Goal: Task Accomplishment & Management: Manage account settings

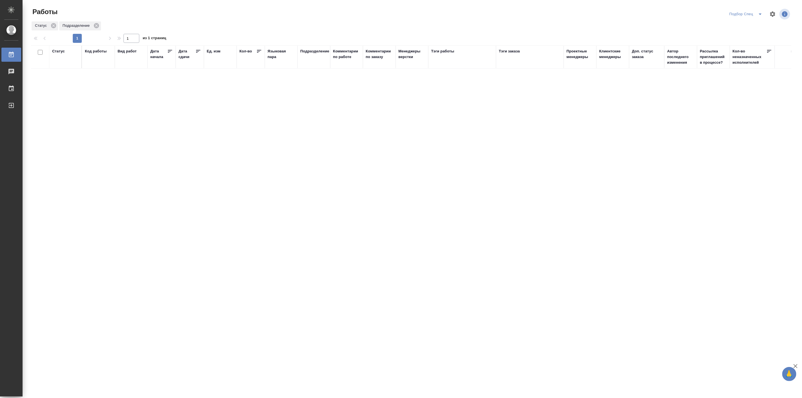
click at [760, 14] on icon "split button" at bounding box center [759, 14] width 3 height 1
click at [742, 43] on li "Подбор Лайт" at bounding box center [745, 43] width 39 height 9
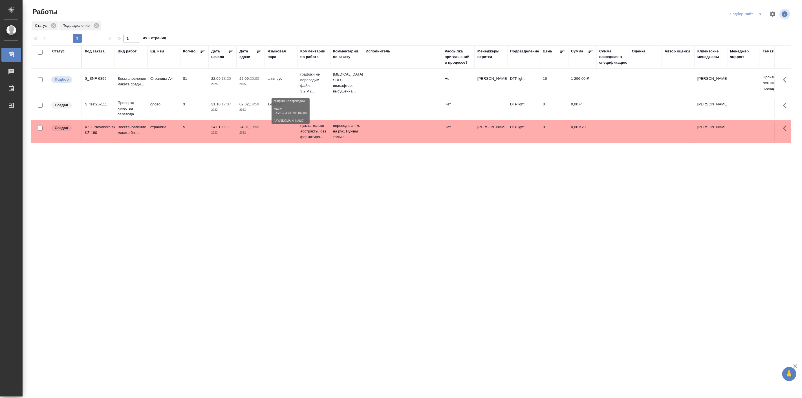
click at [310, 84] on p "графики не переводим файл: - 3.2.P.2..." at bounding box center [313, 83] width 27 height 23
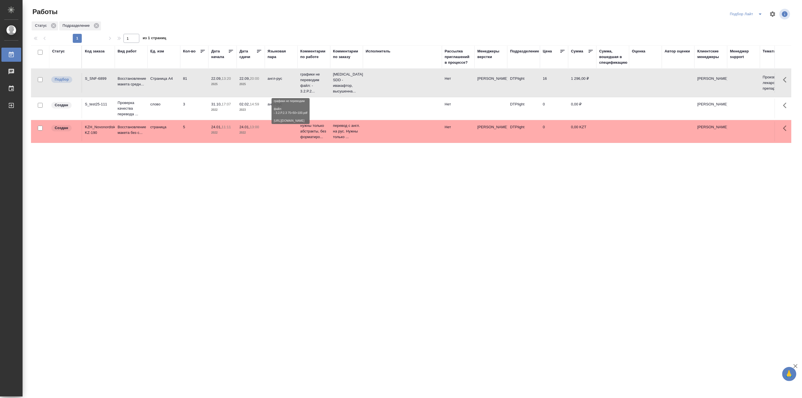
click at [310, 84] on p "графики не переводим файл: - 3.2.P.2..." at bounding box center [313, 83] width 27 height 23
click at [761, 13] on icon "split button" at bounding box center [760, 14] width 7 height 7
drag, startPoint x: 741, startPoint y: 50, endPoint x: 737, endPoint y: 51, distance: 4.4
click at [741, 50] on li "все" at bounding box center [746, 52] width 39 height 9
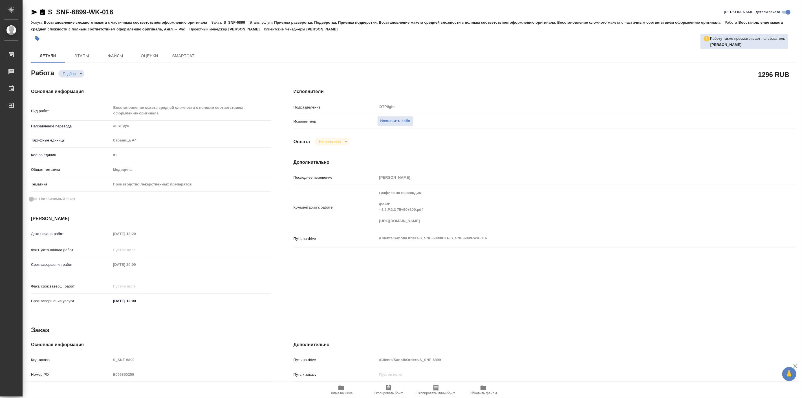
type textarea "x"
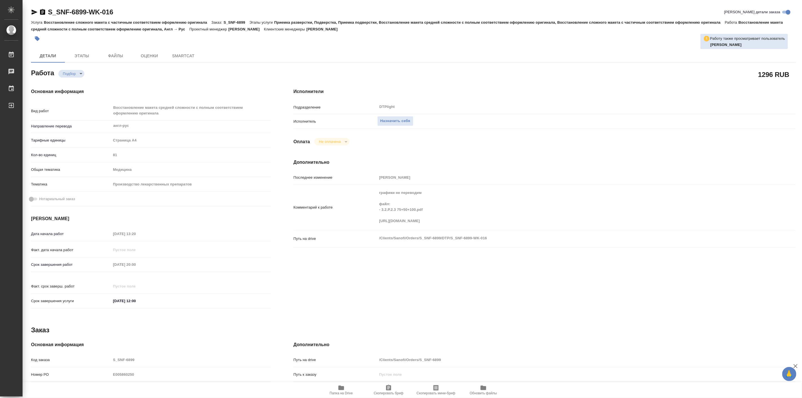
type textarea "x"
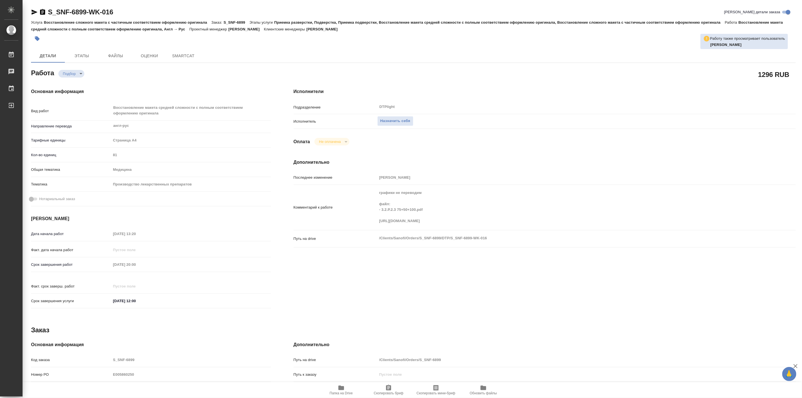
type textarea "x"
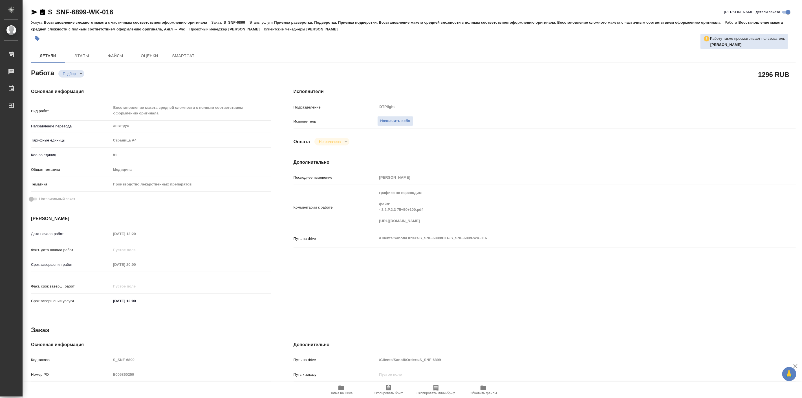
type textarea "x"
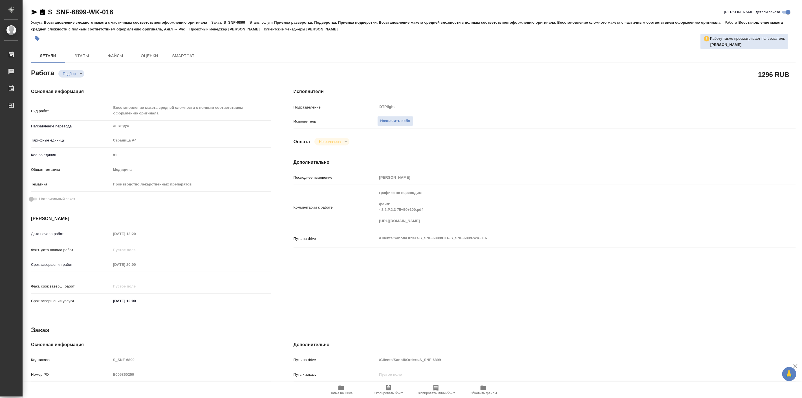
type textarea "x"
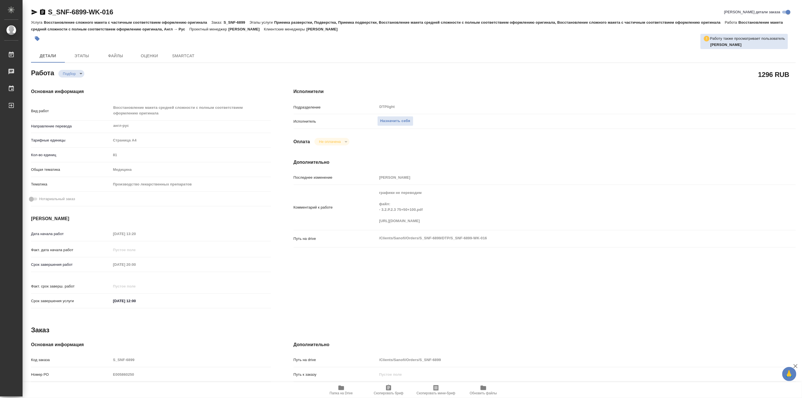
type textarea "x"
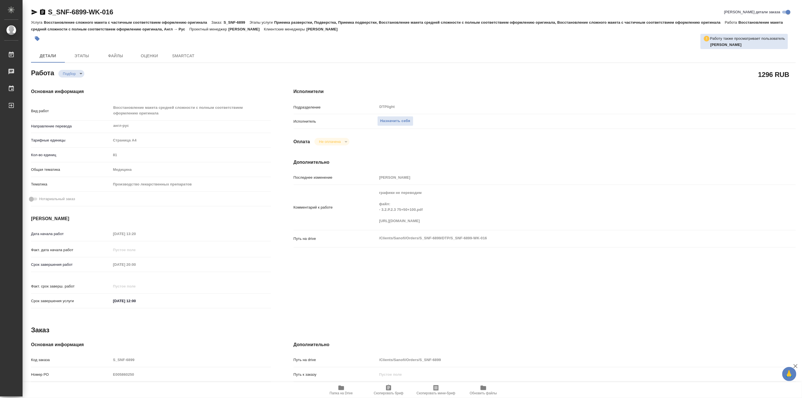
type textarea "x"
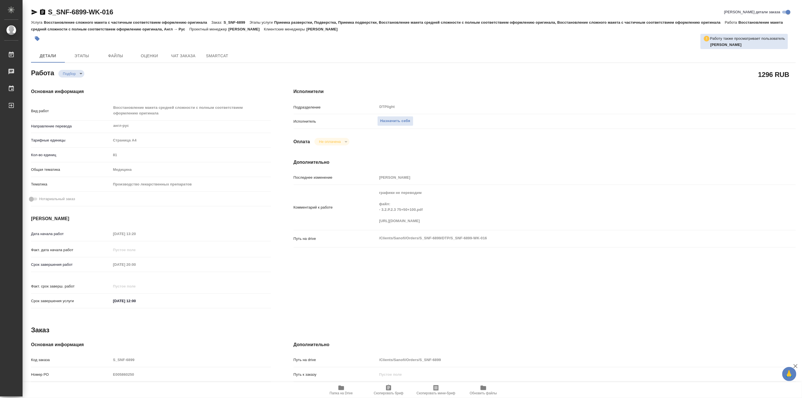
type textarea "x"
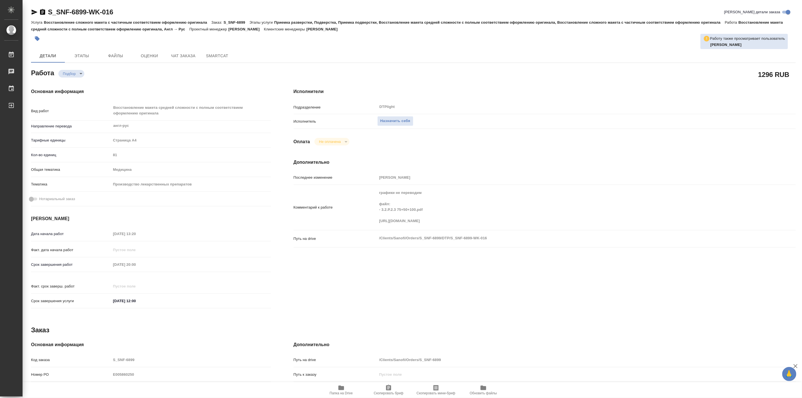
type textarea "x"
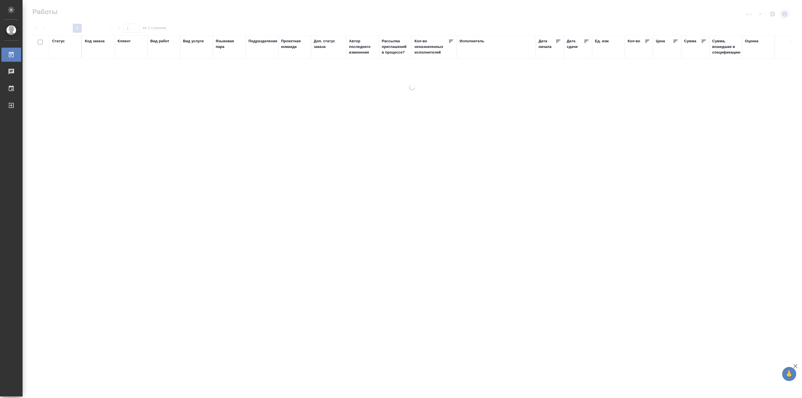
click at [89, 41] on div "Код заказа" at bounding box center [95, 41] width 20 height 6
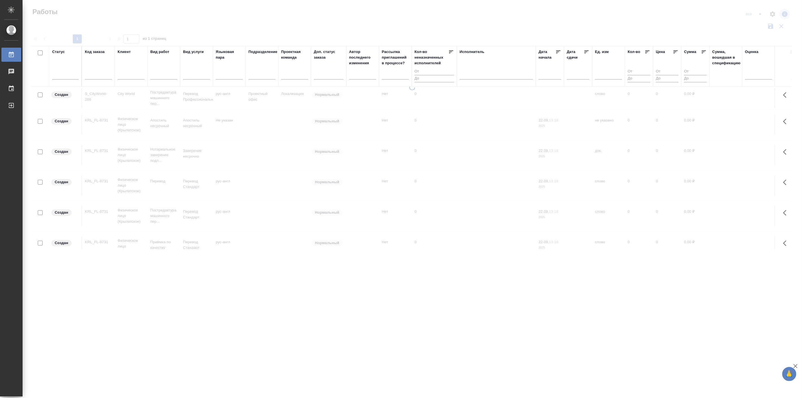
click at [97, 68] on div "Код заказа" at bounding box center [98, 66] width 27 height 34
click at [94, 76] on input "text" at bounding box center [98, 75] width 27 height 7
paste input "KZH_HenkelKZ-158"
type input "KZH_HenkelKZ-15"
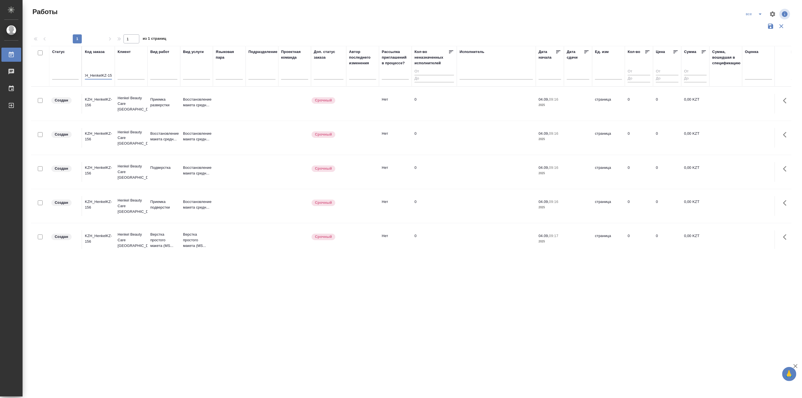
click at [129, 123] on tr "Создан KZH_HenkelKZ-156 Henkel Beauty Care Kazakhstan Восстановление макета сре…" at bounding box center [641, 138] width 1221 height 34
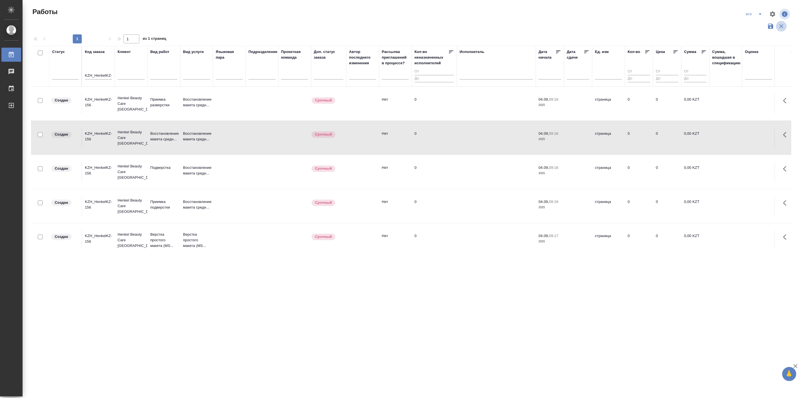
click at [781, 25] on icon "button" at bounding box center [781, 26] width 7 height 7
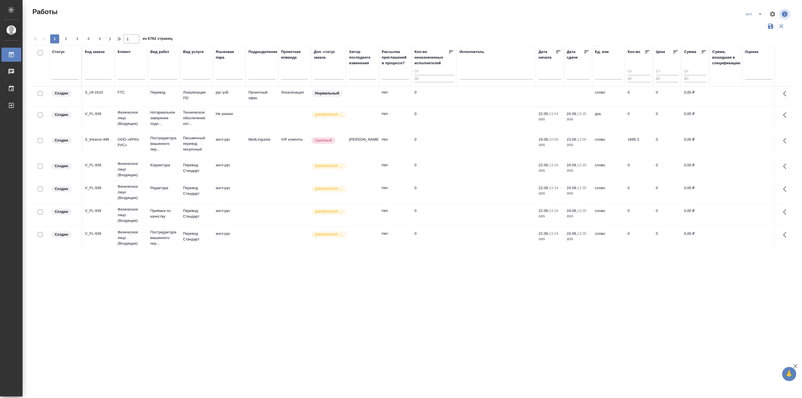
click at [759, 14] on icon "split button" at bounding box center [760, 14] width 7 height 7
click at [756, 32] on li "Актуальные" at bounding box center [754, 34] width 34 height 9
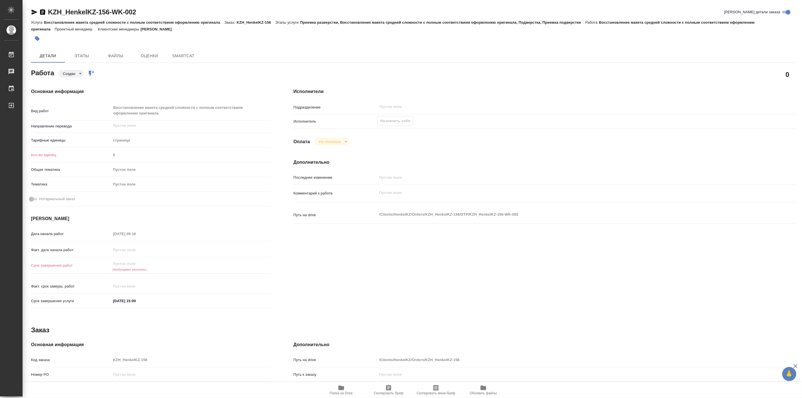
type textarea "x"
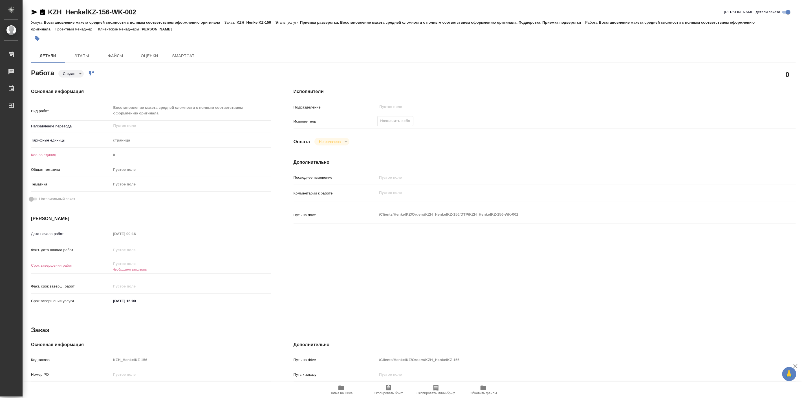
type textarea "x"
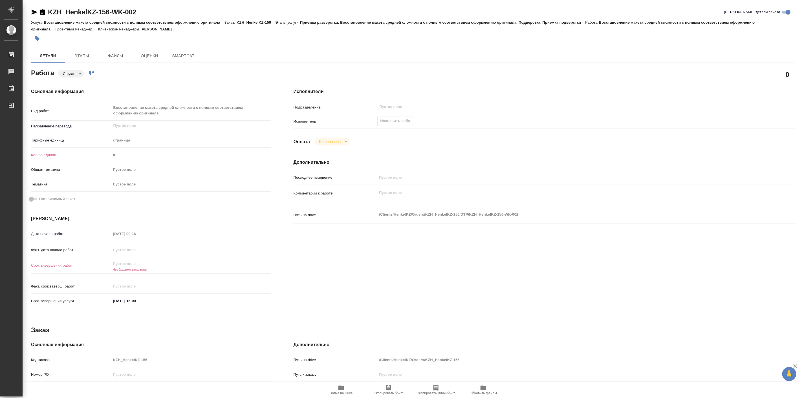
type textarea "x"
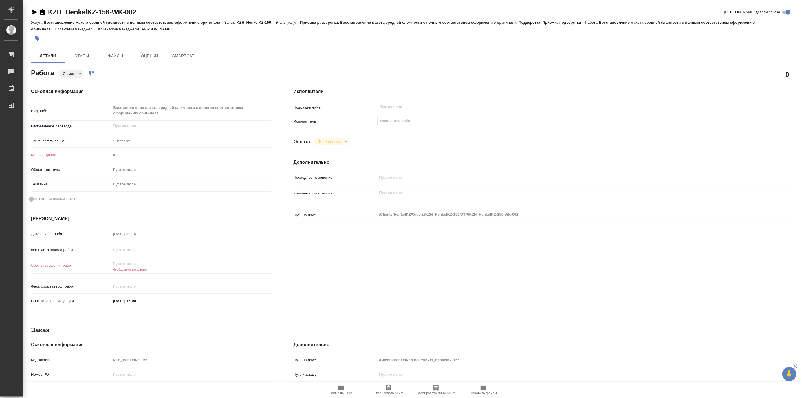
type textarea "x"
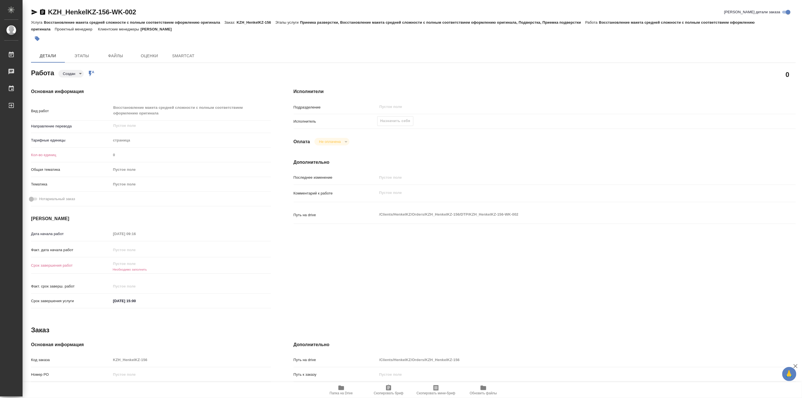
type textarea "x"
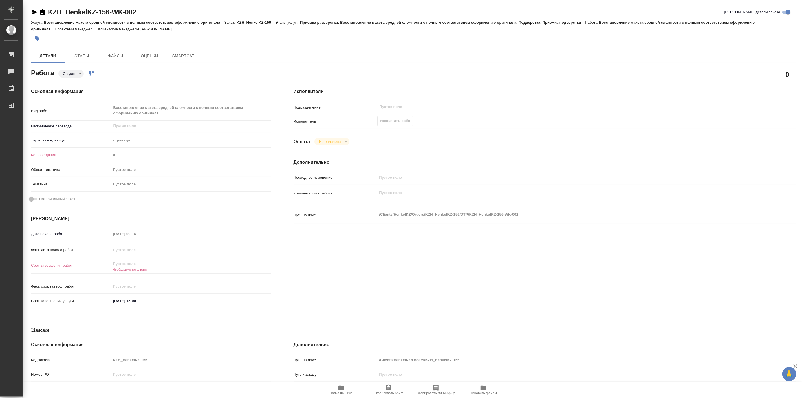
type textarea "x"
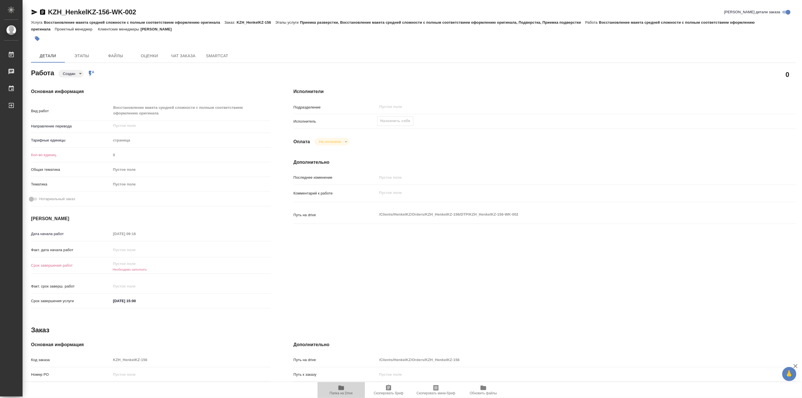
click at [339, 391] on icon "button" at bounding box center [341, 387] width 7 height 7
type textarea "x"
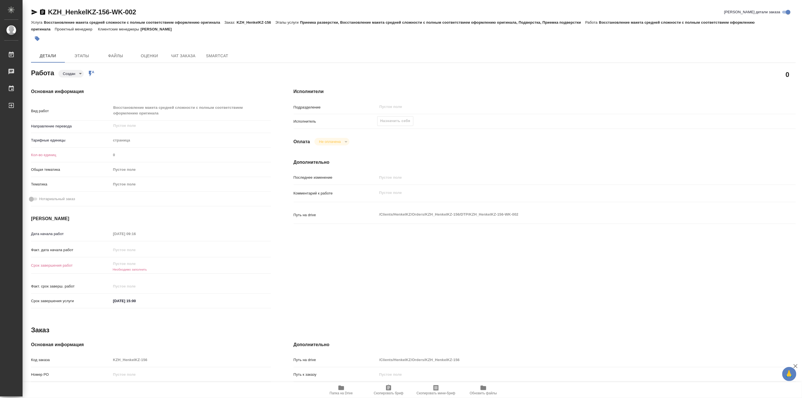
type textarea "x"
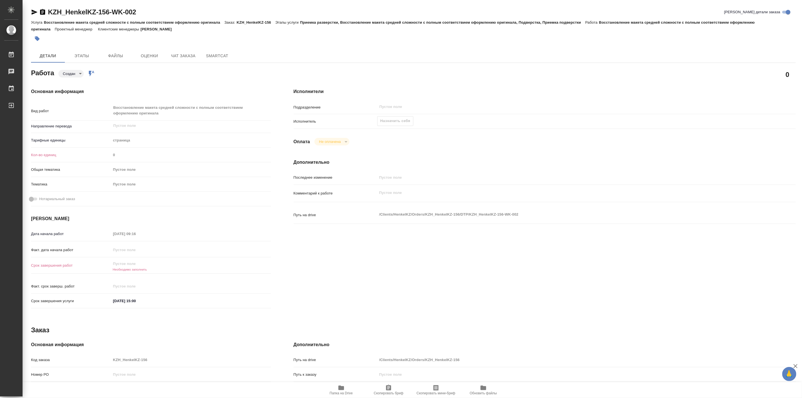
type textarea "x"
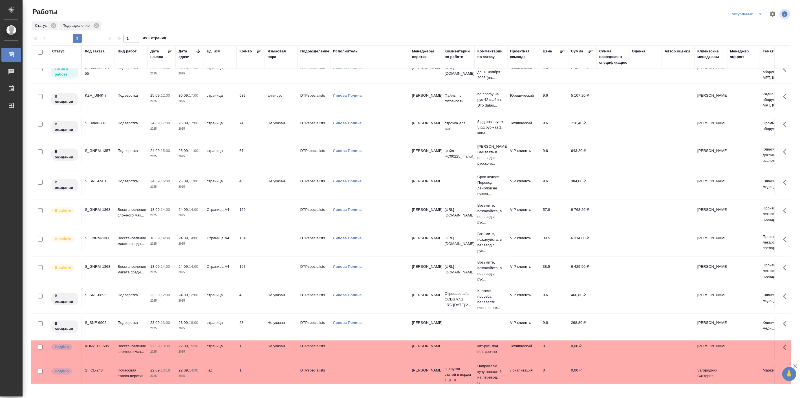
scroll to position [78, 0]
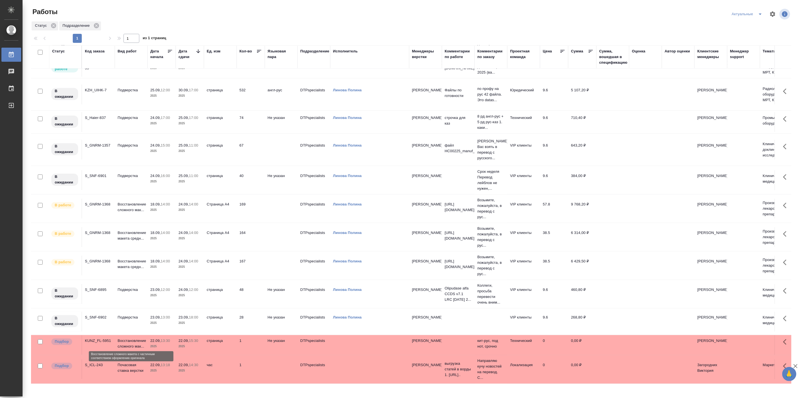
click at [130, 338] on p "Восстановление сложного мак..." at bounding box center [131, 343] width 27 height 11
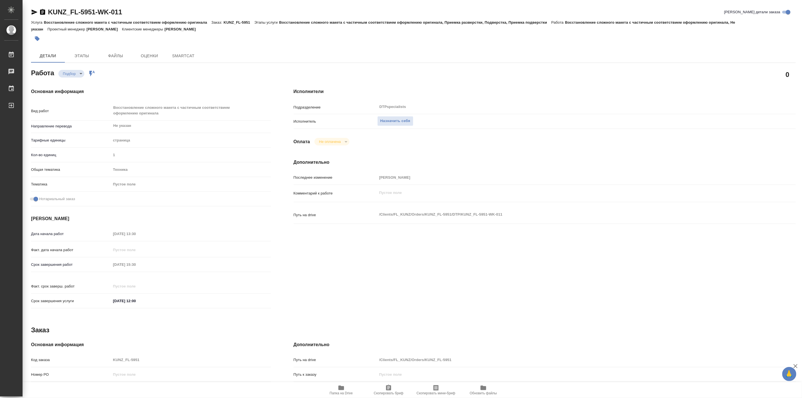
type textarea "x"
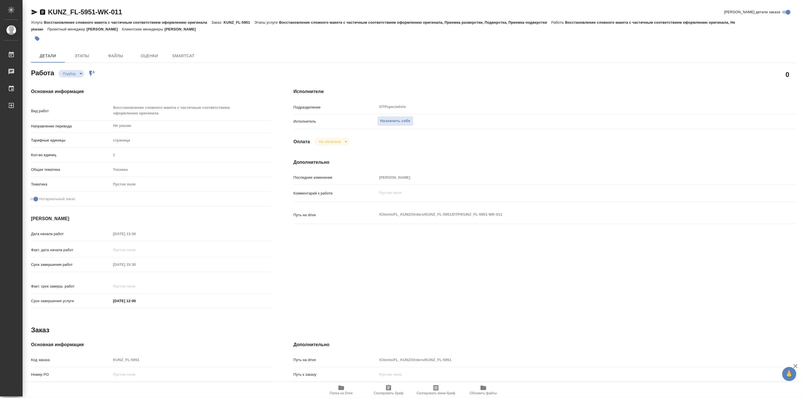
type textarea "x"
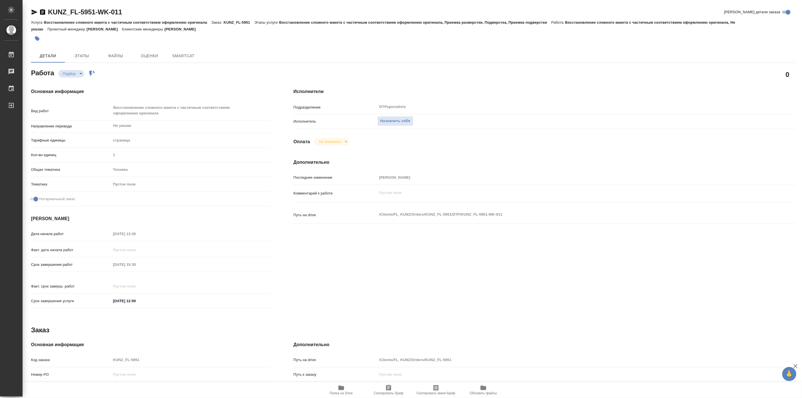
type textarea "x"
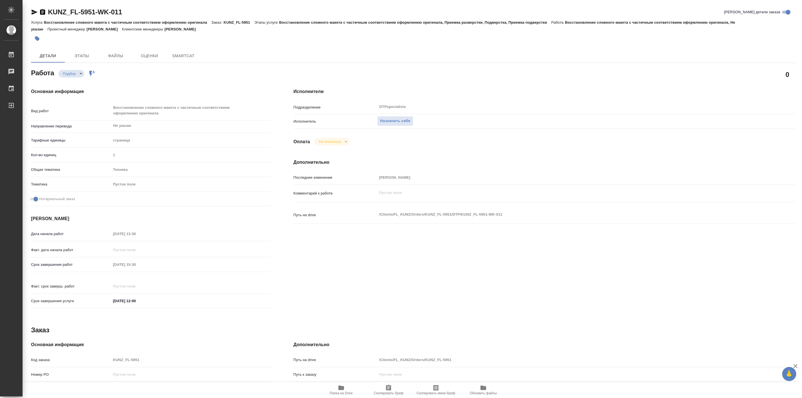
type textarea "x"
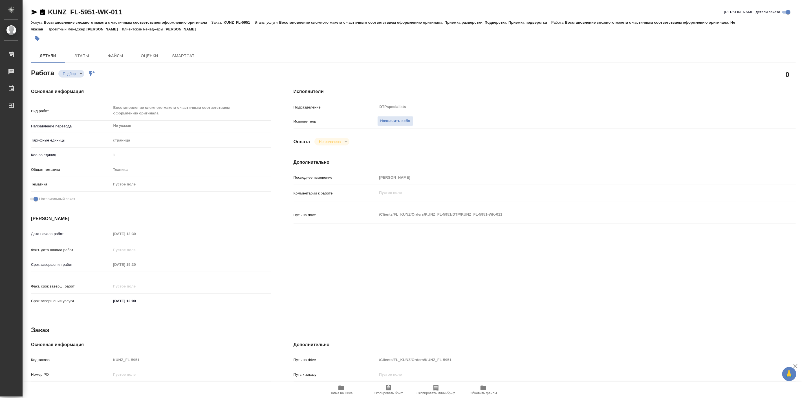
type textarea "x"
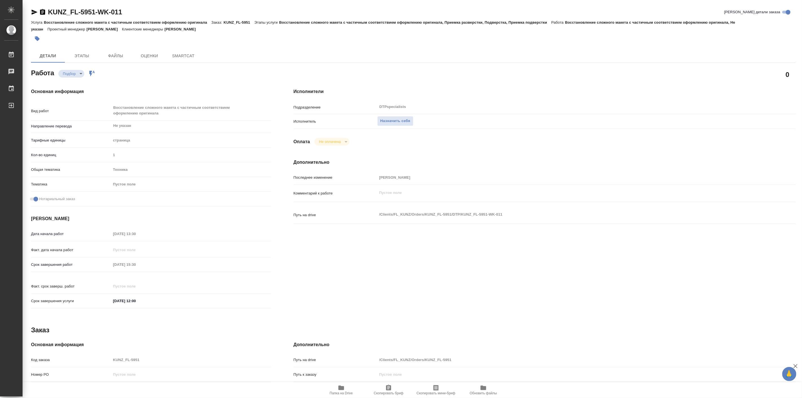
type textarea "x"
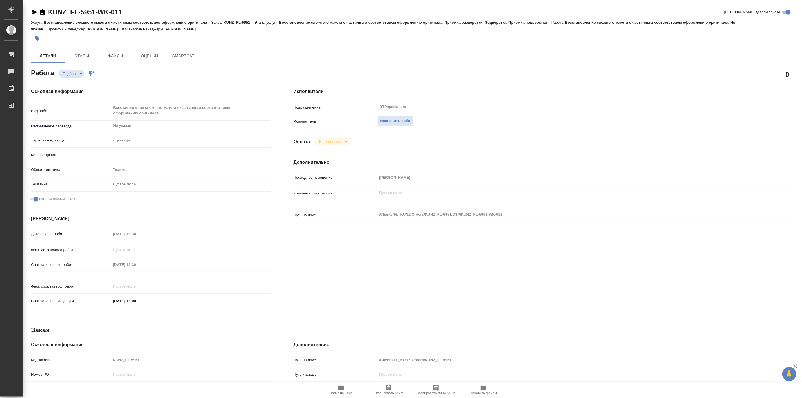
type textarea "x"
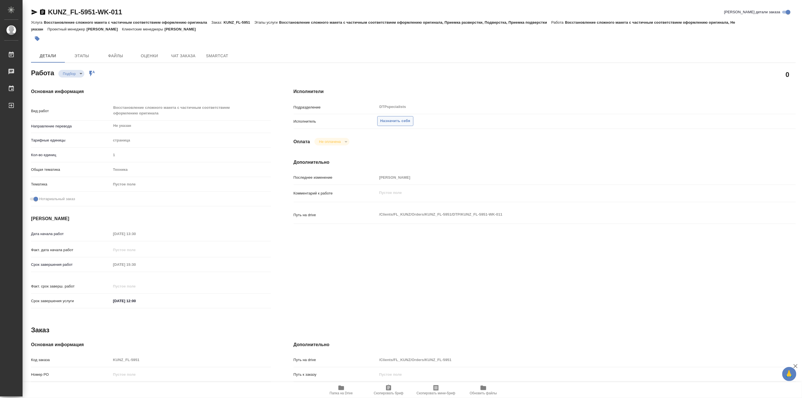
click at [402, 122] on span "Назначить себя" at bounding box center [395, 121] width 30 height 6
type textarea "x"
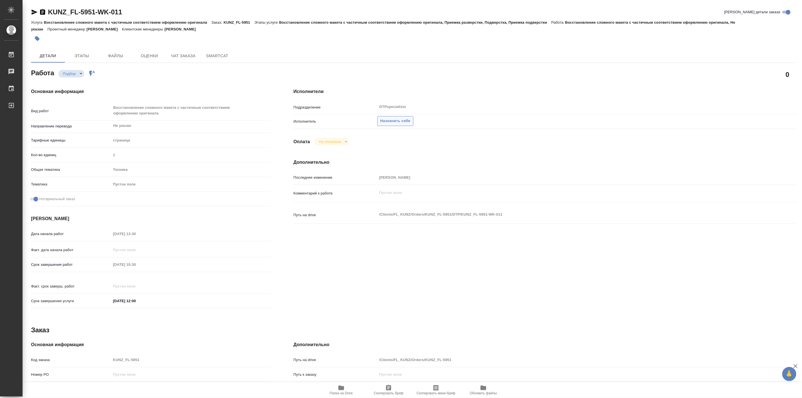
type textarea "x"
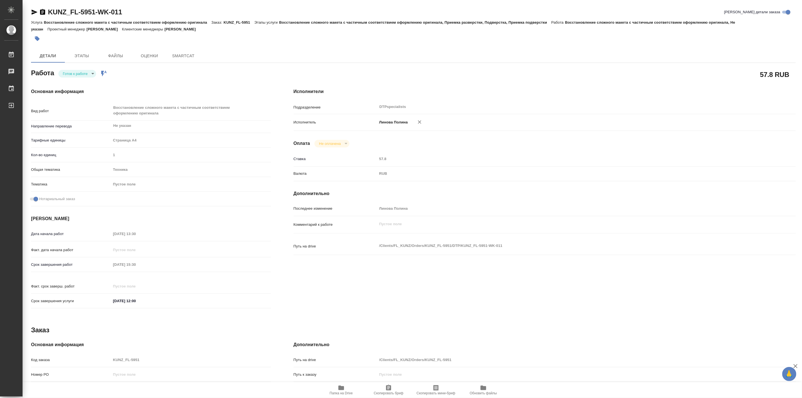
type textarea "x"
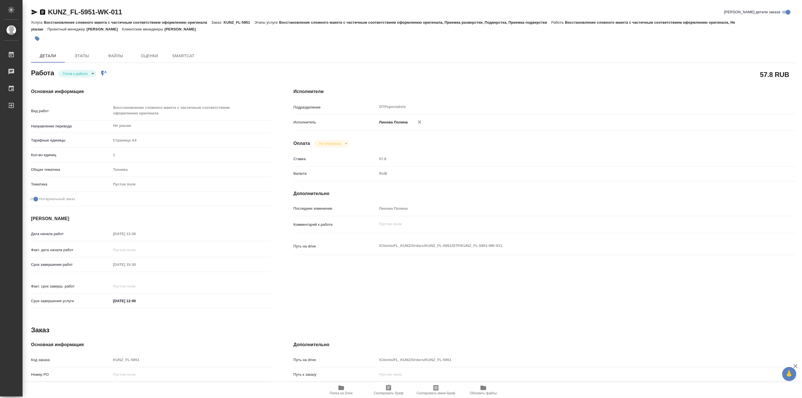
type textarea "x"
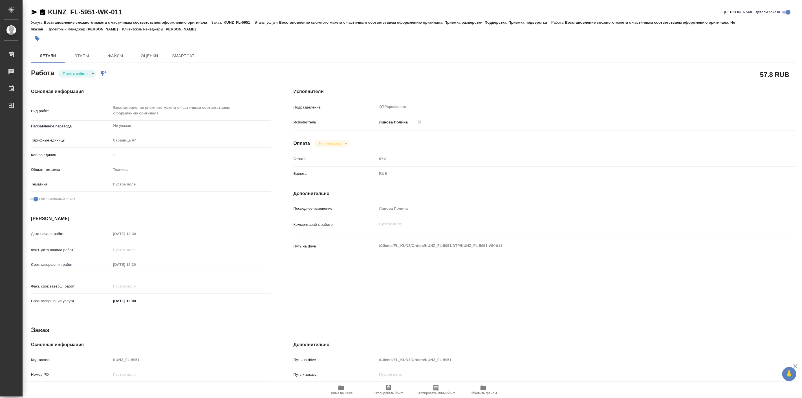
type textarea "x"
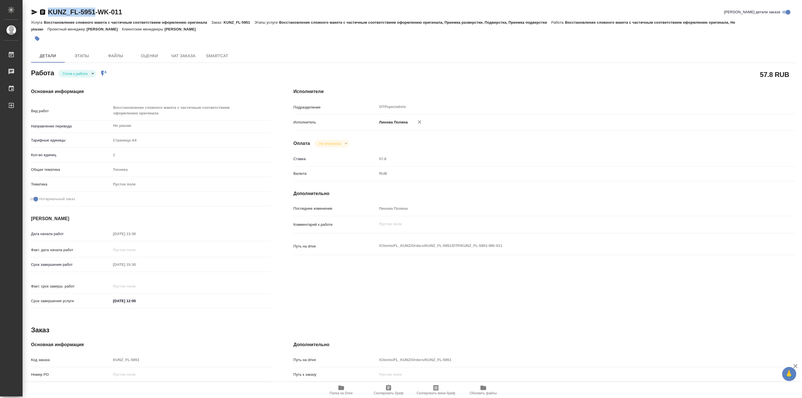
type textarea "x"
drag, startPoint x: 46, startPoint y: 4, endPoint x: 95, endPoint y: 12, distance: 49.6
click at [95, 12] on div "KUNZ_FL-5951-WK-011 Кратко детали заказа Услуга Восстановление сложного макета …" at bounding box center [413, 246] width 771 height 492
type textarea "x"
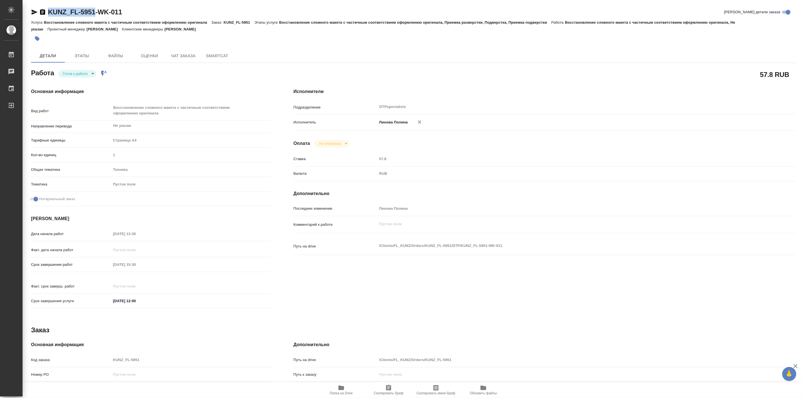
type textarea "x"
copy link "KUNZ_FL-5951"
click at [74, 72] on body "🙏 .cls-1 fill:#fff; AWATERA [PERSON_NAME] Работы 0 Чаты График Выйти KUNZ_FL-59…" at bounding box center [401, 199] width 802 height 398
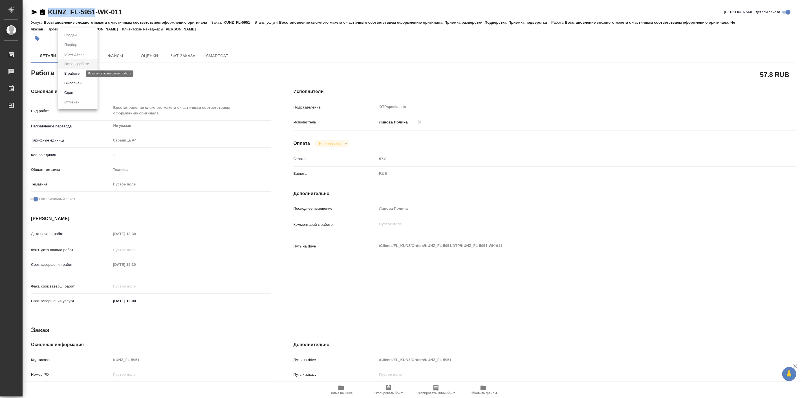
click at [80, 73] on button "В работе" at bounding box center [72, 73] width 19 height 6
type textarea "x"
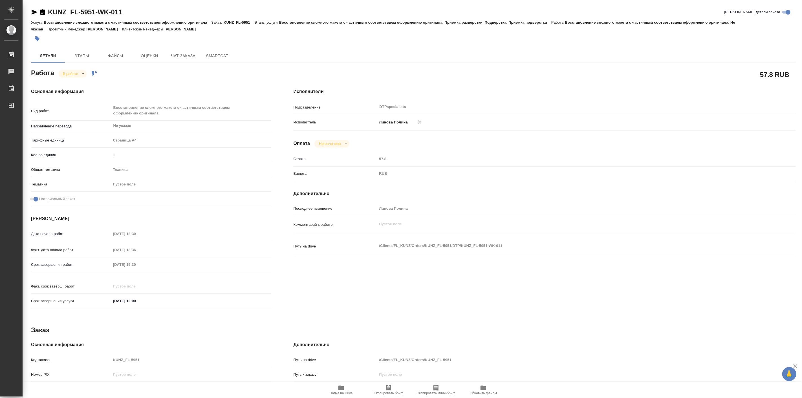
type textarea "x"
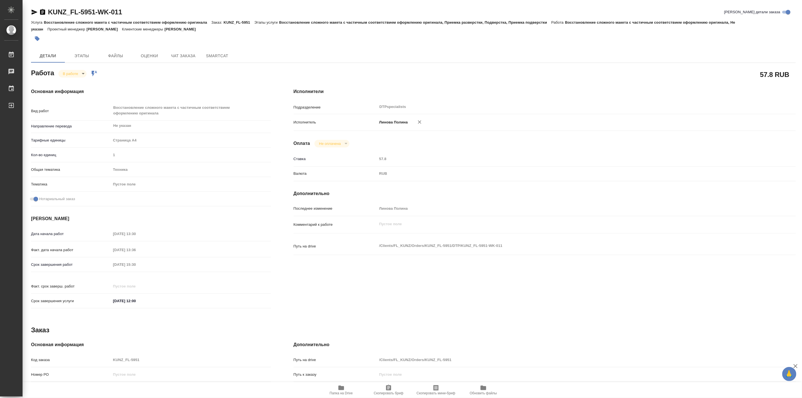
type textarea "x"
click at [336, 388] on span "Папка на Drive" at bounding box center [341, 389] width 41 height 11
